Goal: Transaction & Acquisition: Obtain resource

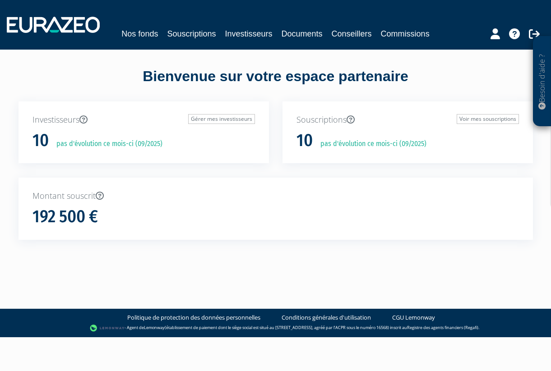
click at [217, 37] on div "Nos fonds Souscriptions Investisseurs Documents Conseillers Commissions" at bounding box center [275, 34] width 367 height 13
click at [209, 36] on link "Souscriptions" at bounding box center [191, 34] width 49 height 13
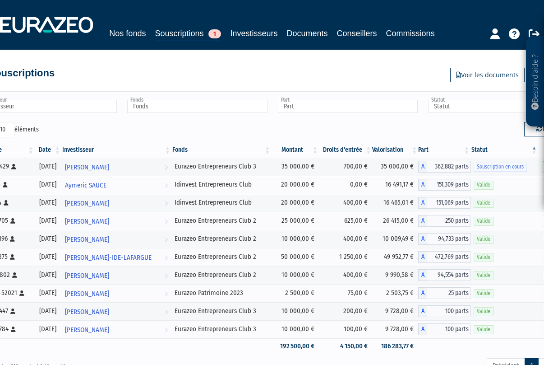
scroll to position [0, 32]
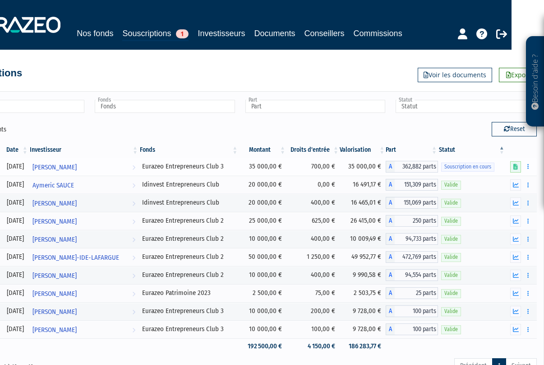
click at [486, 167] on span "Souscription en cours" at bounding box center [467, 166] width 53 height 9
click at [520, 165] on link at bounding box center [515, 166] width 11 height 11
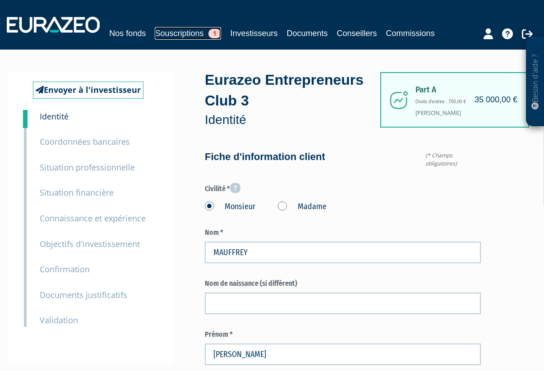
click at [190, 31] on link "Souscriptions 1" at bounding box center [188, 33] width 66 height 13
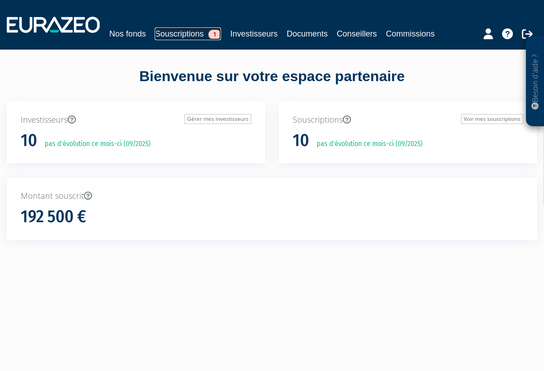
click at [173, 39] on link "Souscriptions 1" at bounding box center [188, 34] width 66 height 13
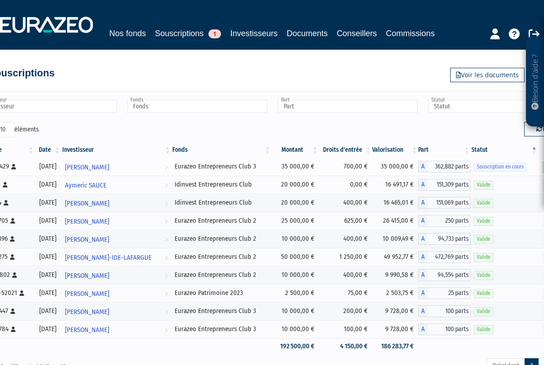
click at [481, 167] on span "Souscription en cours" at bounding box center [500, 166] width 53 height 9
click at [138, 33] on link "Nos fonds" at bounding box center [127, 33] width 37 height 13
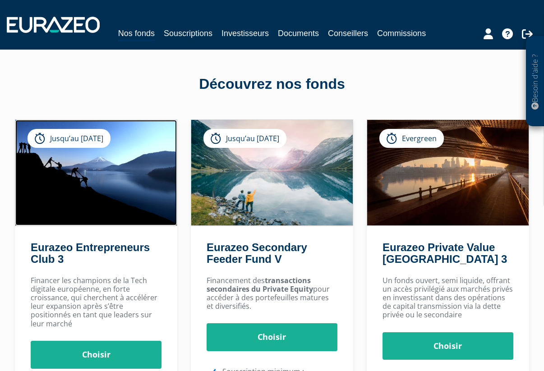
click at [115, 164] on img at bounding box center [96, 173] width 162 height 106
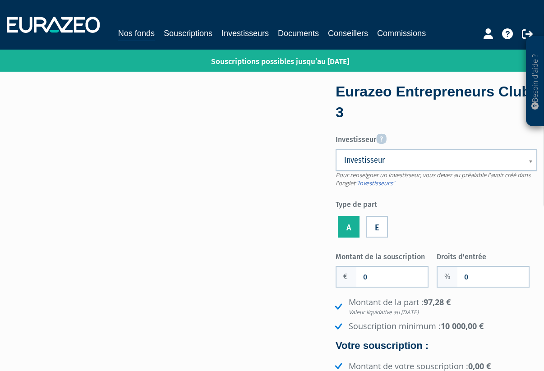
scroll to position [2, 0]
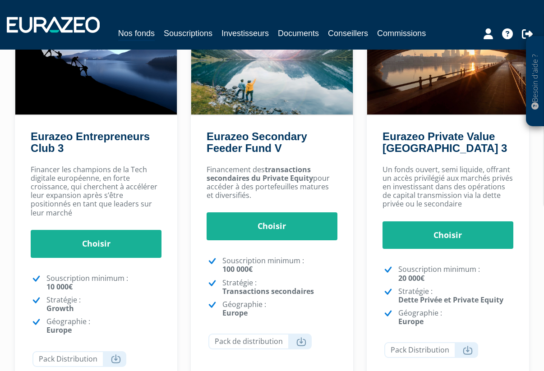
scroll to position [255, 0]
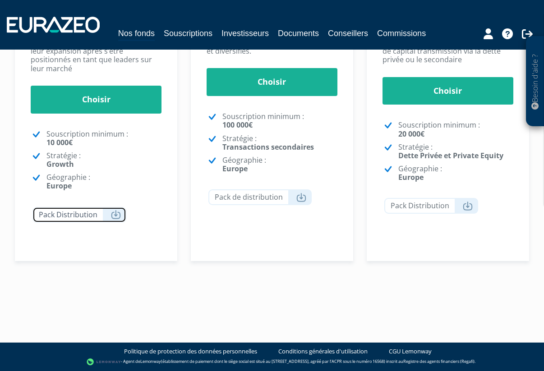
click at [117, 217] on icon at bounding box center [116, 214] width 10 height 9
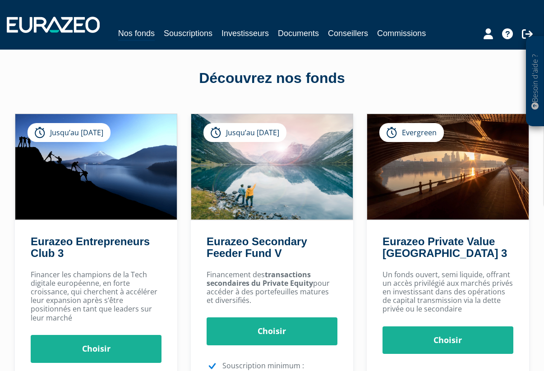
scroll to position [0, 0]
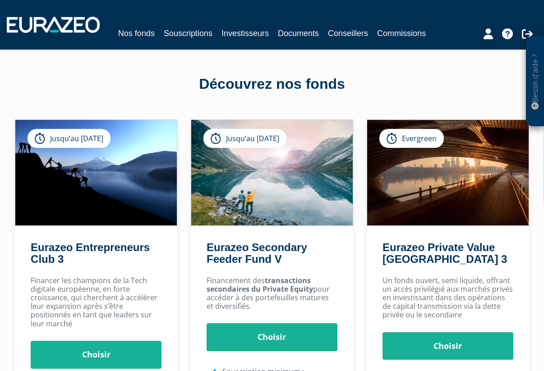
click at [201, 41] on div "Nos fonds Souscriptions Investisseurs Documents Conseillers Commissions" at bounding box center [272, 34] width 363 height 14
click at [201, 36] on link "Souscriptions" at bounding box center [188, 33] width 49 height 13
